Goal: Task Accomplishment & Management: Manage account settings

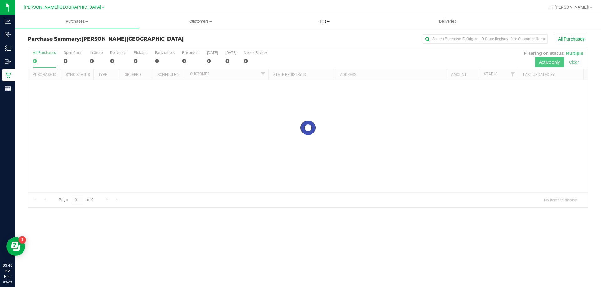
click at [336, 23] on span "Tills" at bounding box center [323, 22] width 123 height 6
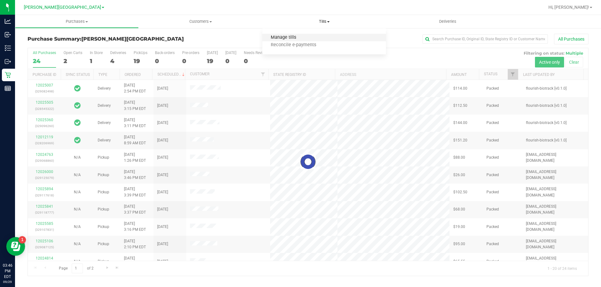
click at [280, 37] on span "Manage tills" at bounding box center [283, 37] width 42 height 5
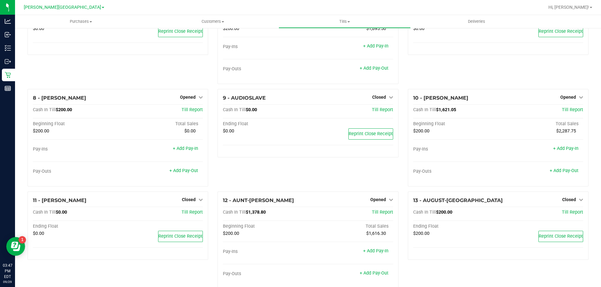
scroll to position [154, 0]
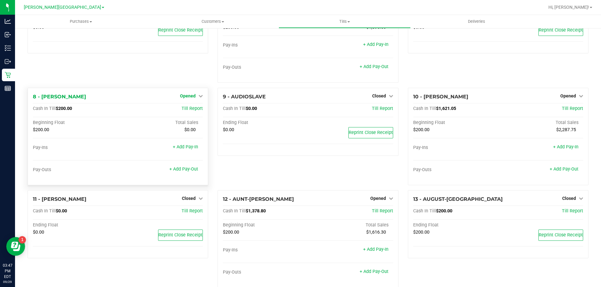
click at [192, 95] on span "Opened" at bounding box center [188, 96] width 16 height 5
click at [184, 110] on link "Close Till" at bounding box center [188, 108] width 17 height 5
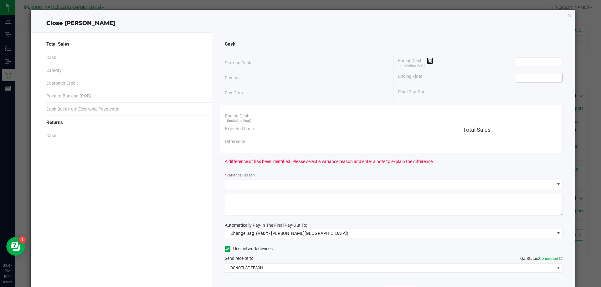
click at [534, 79] on input at bounding box center [539, 78] width 46 height 9
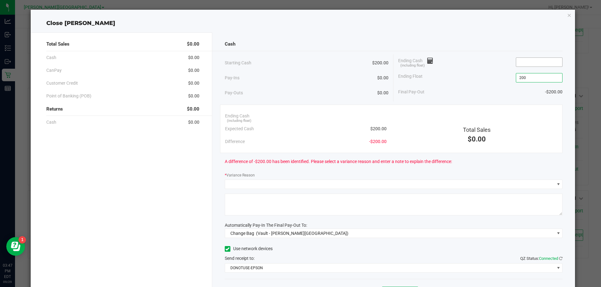
click at [541, 63] on input at bounding box center [539, 62] width 46 height 9
type input "$200.00"
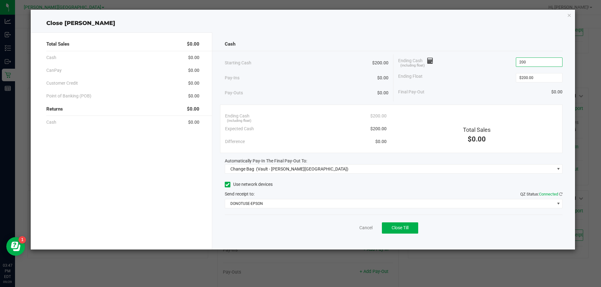
click at [329, 59] on div "Starting Cash $200.00" at bounding box center [307, 62] width 164 height 17
type input "$200.00"
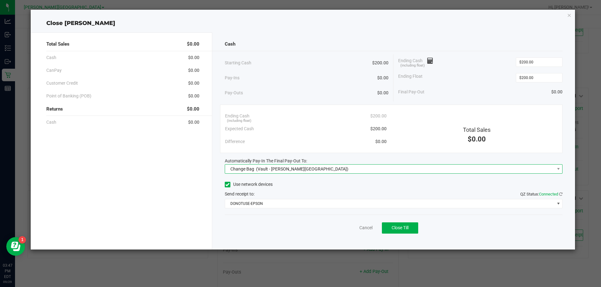
click at [254, 167] on div "Change Bag (Vault - [PERSON_NAME][GEOGRAPHIC_DATA])" at bounding box center [287, 169] width 121 height 11
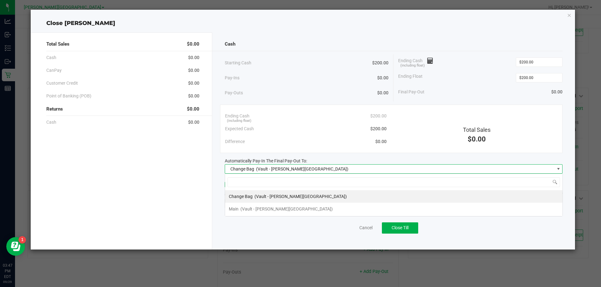
scroll to position [9, 338]
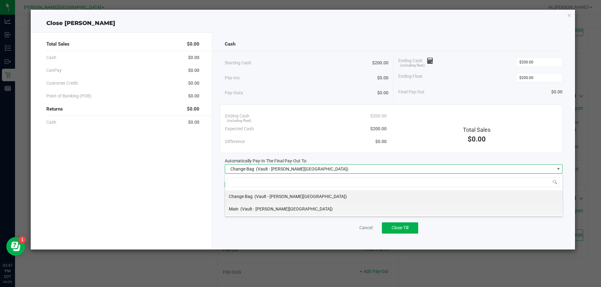
click at [251, 211] on span "(Vault - [PERSON_NAME][GEOGRAPHIC_DATA])" at bounding box center [286, 209] width 92 height 5
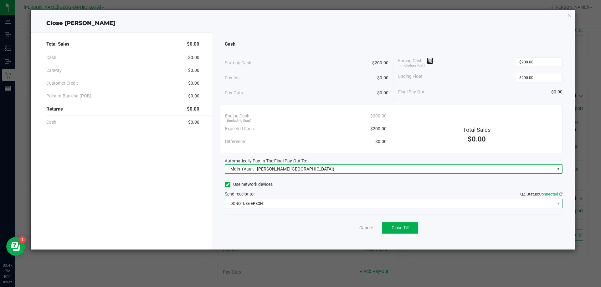
click at [269, 203] on span "DONOTUSE-EPSON" at bounding box center [389, 204] width 329 height 9
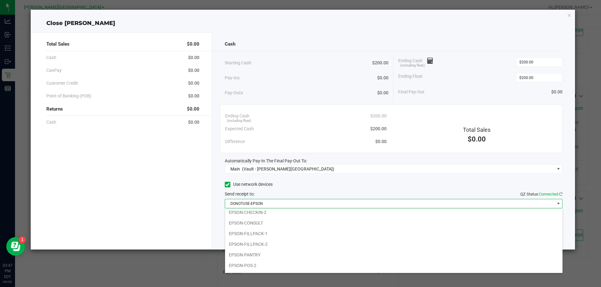
scroll to position [45, 0]
click at [253, 235] on li "EPSON-FILLPACK-1" at bounding box center [393, 233] width 337 height 11
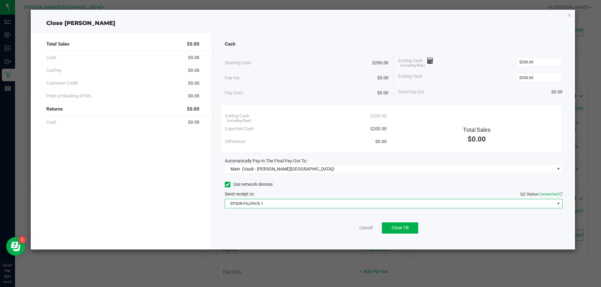
click at [301, 89] on div "Pay-Outs $0.00" at bounding box center [307, 92] width 164 height 17
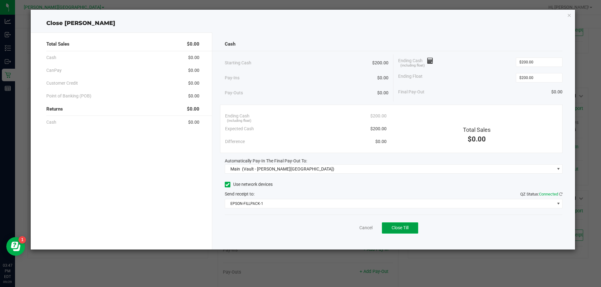
click at [398, 229] on span "Close Till" at bounding box center [399, 228] width 17 height 5
click at [345, 230] on link "Dismiss" at bounding box center [351, 228] width 15 height 7
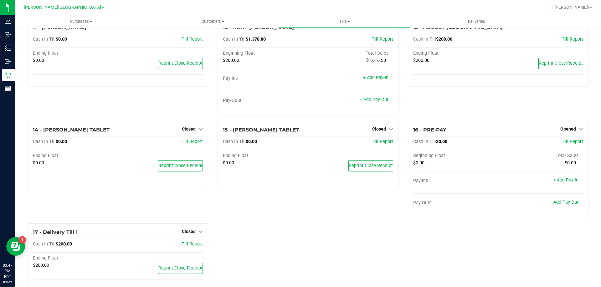
scroll to position [343, 0]
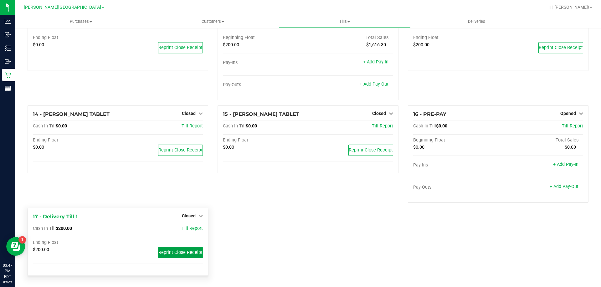
click at [181, 258] on button "Reprint Close Receipt" at bounding box center [180, 252] width 45 height 11
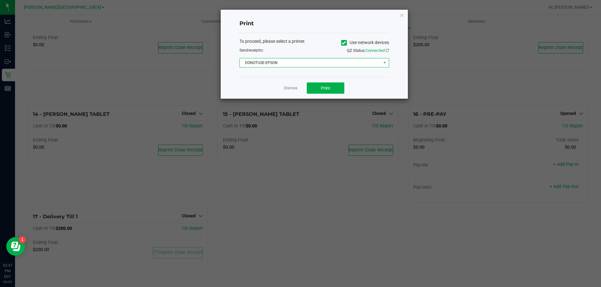
click at [281, 65] on span "DONOTUSE-EPSON" at bounding box center [310, 62] width 141 height 9
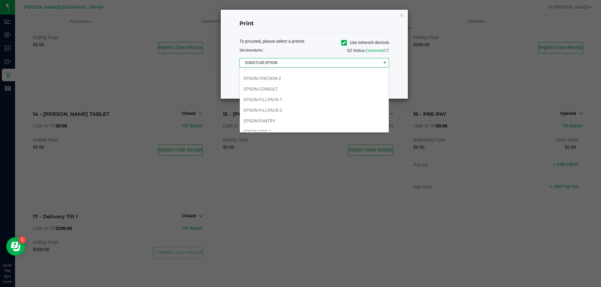
scroll to position [42, 0]
click at [266, 97] on li "EPSON-FILLPACK-1" at bounding box center [314, 96] width 149 height 11
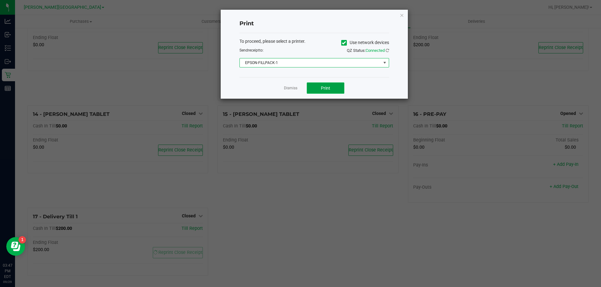
click at [323, 84] on button "Print" at bounding box center [326, 88] width 38 height 11
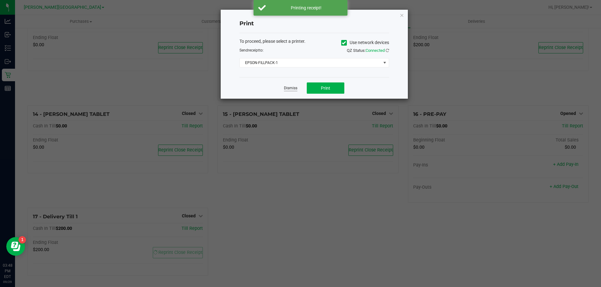
click at [291, 88] on link "Dismiss" at bounding box center [290, 88] width 13 height 5
